Goal: Obtain resource: Obtain resource

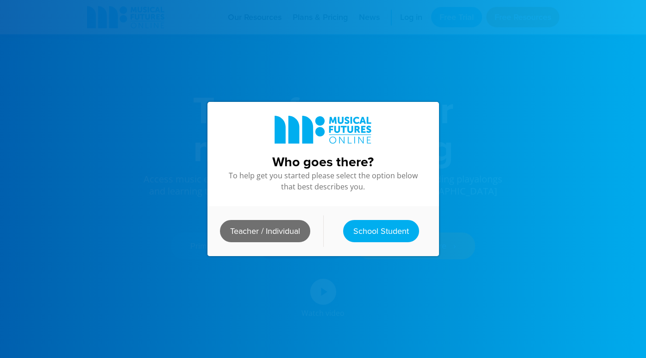
click at [280, 231] on link "Teacher / Individual" at bounding box center [265, 231] width 90 height 22
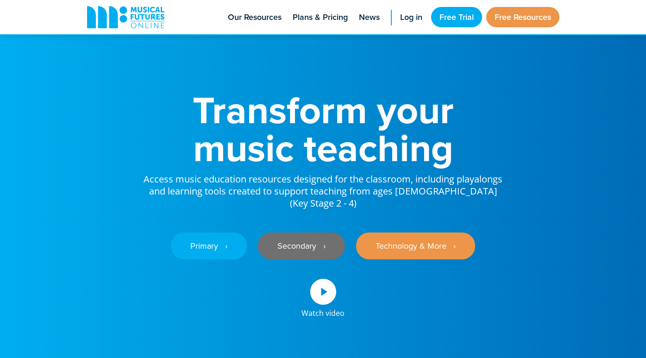
click at [301, 236] on link "Secondary ‎‏‏‎ ‎ ›" at bounding box center [301, 246] width 87 height 27
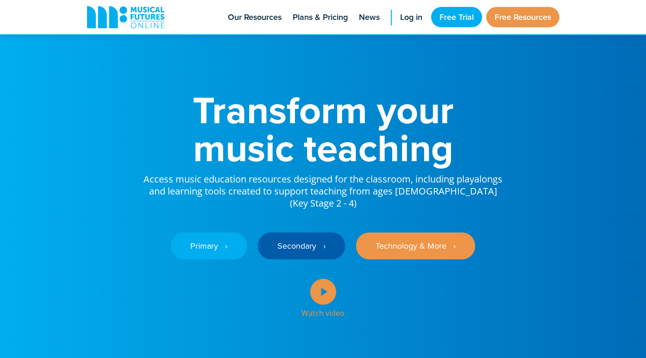
click at [320, 280] on icon at bounding box center [323, 292] width 26 height 26
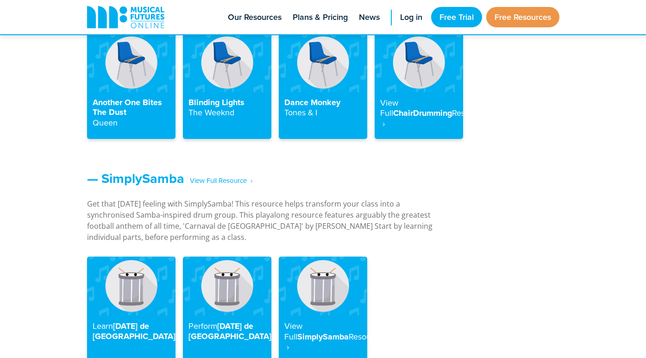
scroll to position [1127, 0]
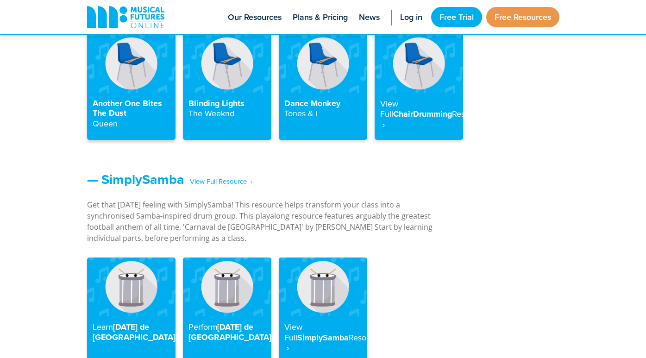
click at [129, 80] on img at bounding box center [131, 63] width 88 height 59
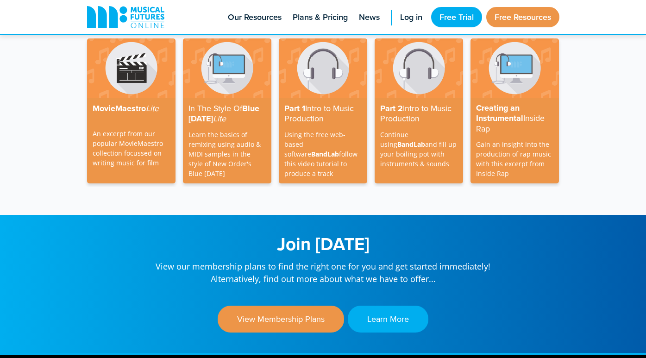
scroll to position [2744, 0]
